Goal: Task Accomplishment & Management: Manage account settings

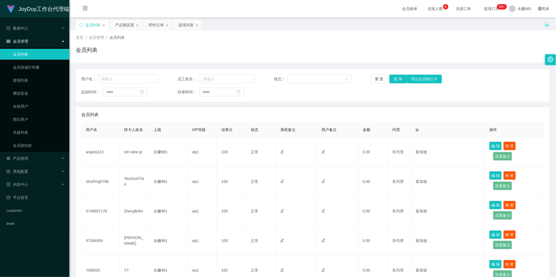
drag, startPoint x: 412, startPoint y: 41, endPoint x: 411, endPoint y: 45, distance: 4.3
click at [412, 41] on div "首页 / 会员管理 / 会员列表 / 会员列表" at bounding box center [313, 47] width 474 height 24
click at [396, 80] on button "查 询" at bounding box center [398, 79] width 17 height 9
click at [128, 29] on div "产品预设置" at bounding box center [124, 25] width 19 height 10
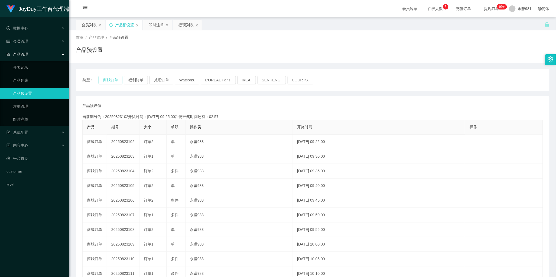
click at [110, 79] on button "商城订单" at bounding box center [111, 80] width 24 height 9
click at [158, 26] on div "即时注单" at bounding box center [156, 25] width 15 height 10
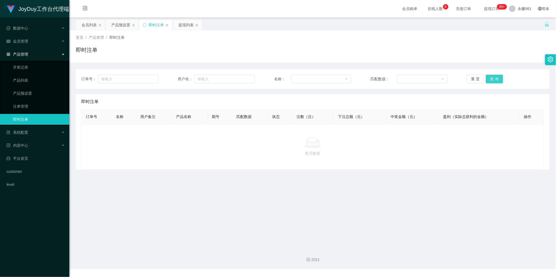
click at [493, 80] on button "查 询" at bounding box center [494, 79] width 17 height 9
click at [188, 25] on div "提现列表" at bounding box center [186, 25] width 15 height 10
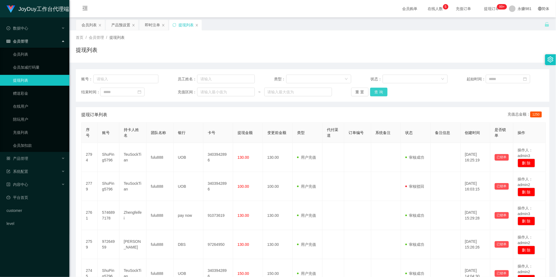
click at [377, 90] on button "查 询" at bounding box center [378, 92] width 17 height 9
click at [83, 29] on div "会员列表" at bounding box center [89, 25] width 15 height 10
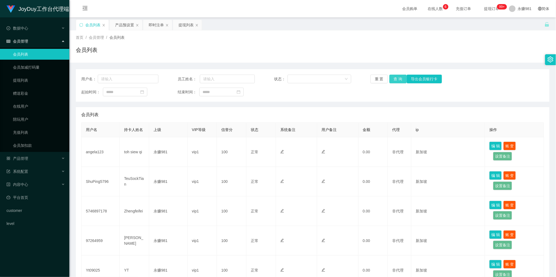
click at [394, 81] on button "查 询" at bounding box center [398, 79] width 17 height 9
click at [294, 97] on div "用户名： 员工姓名： 状态： 重 置 查 询 导出会员银行卡 起始时间： 结束时间：" at bounding box center [313, 85] width 474 height 33
click at [398, 82] on button "查 询" at bounding box center [398, 79] width 17 height 9
click at [252, 110] on div "会员列表" at bounding box center [312, 114] width 463 height 15
click at [399, 79] on button "查 询" at bounding box center [398, 79] width 17 height 9
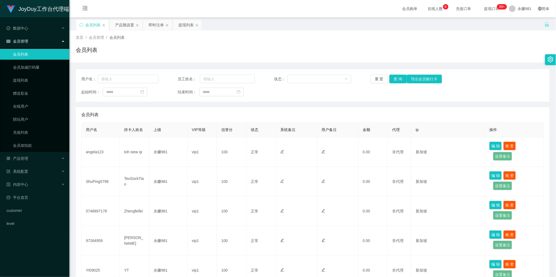
click at [211, 46] on div "会员列表" at bounding box center [313, 52] width 474 height 12
click at [392, 79] on button "查 询" at bounding box center [398, 79] width 17 height 9
click at [392, 76] on button "查 询" at bounding box center [398, 79] width 17 height 9
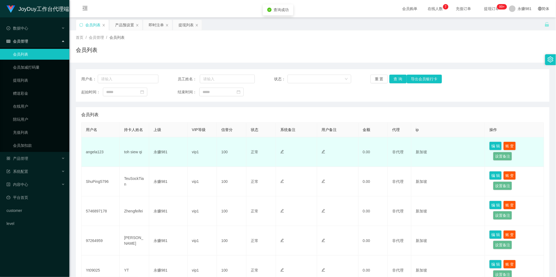
click at [134, 153] on td "toh siew qi" at bounding box center [135, 152] width 30 height 30
click at [90, 152] on td "angela123" at bounding box center [101, 152] width 38 height 30
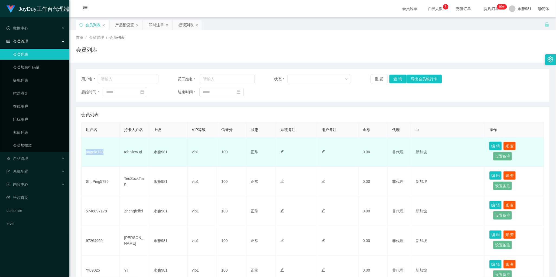
click at [490, 144] on button "编 辑" at bounding box center [496, 145] width 12 height 9
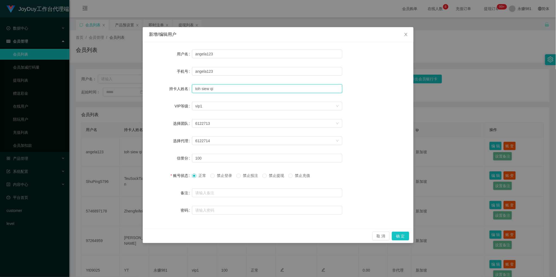
click at [239, 91] on input "toh siew qi" at bounding box center [267, 88] width 150 height 9
click at [230, 105] on div "选择VIP等级 vip1" at bounding box center [265, 106] width 140 height 8
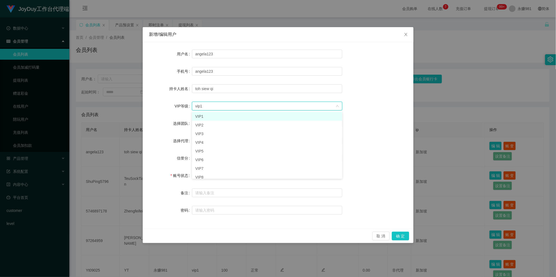
click at [230, 105] on div "选择VIP等级 vip1" at bounding box center [265, 106] width 140 height 8
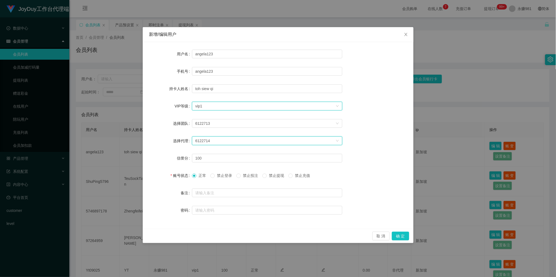
click at [222, 140] on div "6122714" at bounding box center [265, 141] width 140 height 8
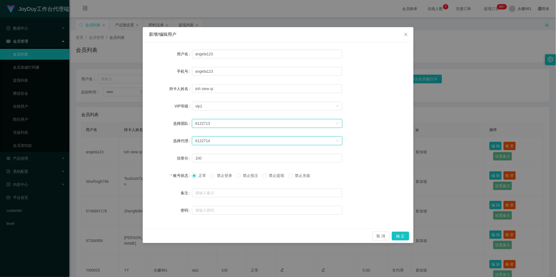
click at [230, 123] on div "6122713" at bounding box center [265, 123] width 140 height 8
click at [378, 234] on button "取 消" at bounding box center [381, 235] width 17 height 9
